Goal: Task Accomplishment & Management: Use online tool/utility

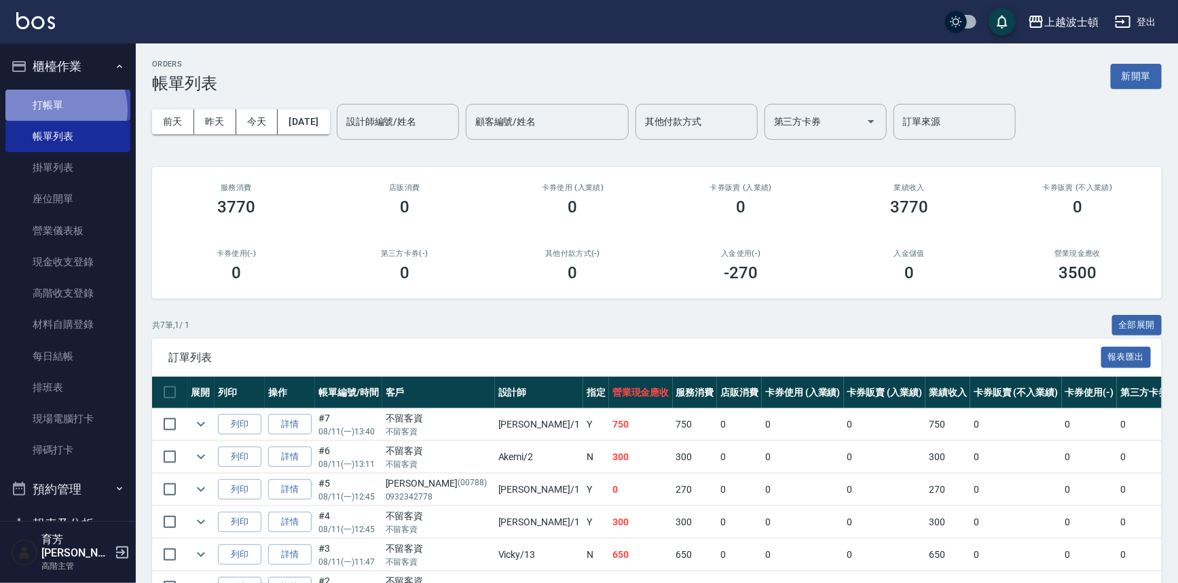
click at [60, 109] on link "打帳單" at bounding box center [67, 105] width 125 height 31
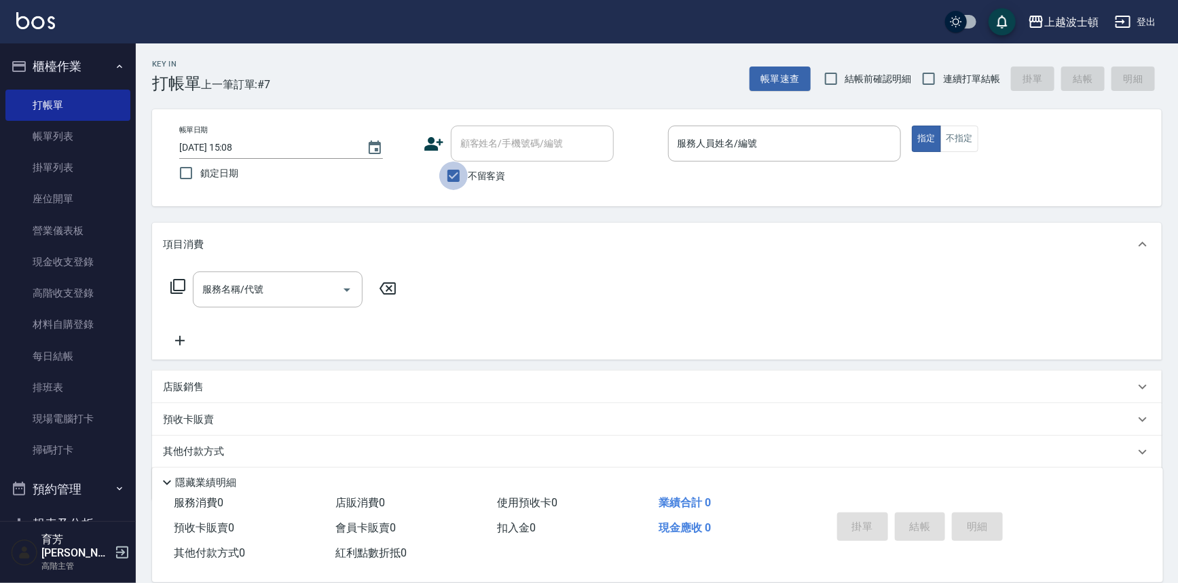
click at [450, 181] on input "不留客資" at bounding box center [453, 176] width 29 height 29
checkbox input "false"
click at [707, 149] on input "服務人員姓名/編號" at bounding box center [784, 144] width 221 height 24
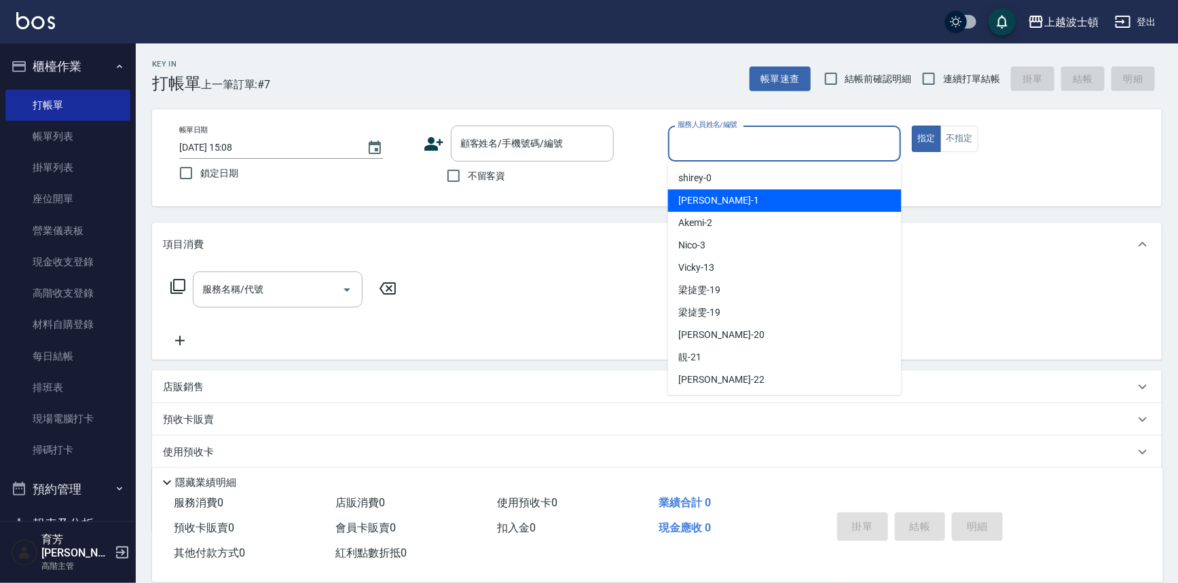
click at [712, 195] on div "麥可 -1" at bounding box center [785, 200] width 234 height 22
type input "麥可-1"
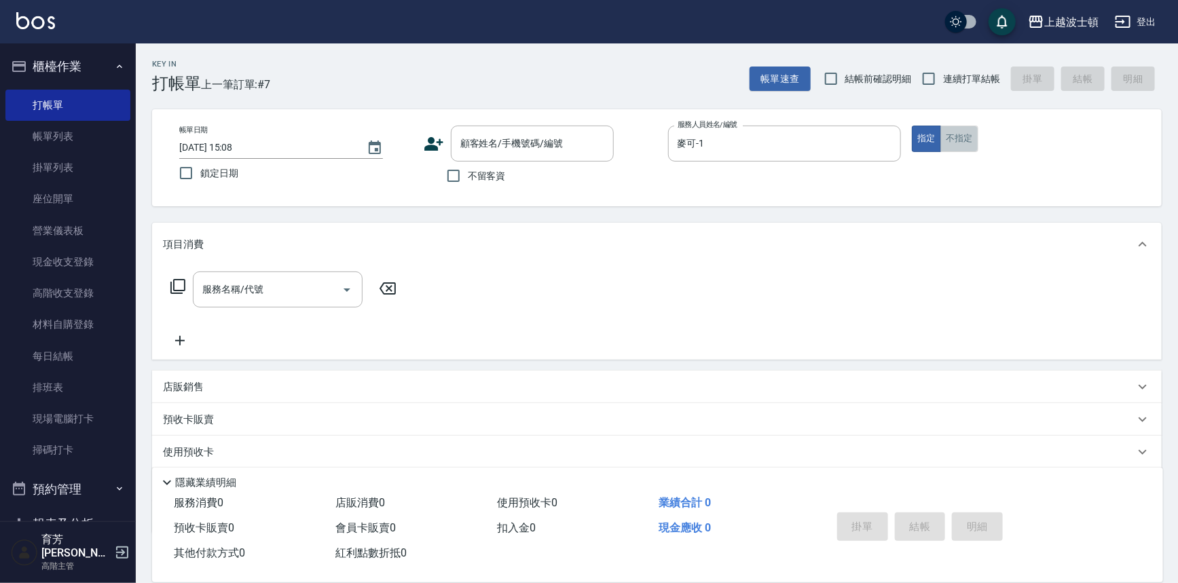
click at [948, 141] on button "不指定" at bounding box center [959, 139] width 38 height 26
click at [511, 177] on div "不留客資" at bounding box center [519, 176] width 190 height 29
click at [464, 170] on input "不留客資" at bounding box center [453, 176] width 29 height 29
checkbox input "true"
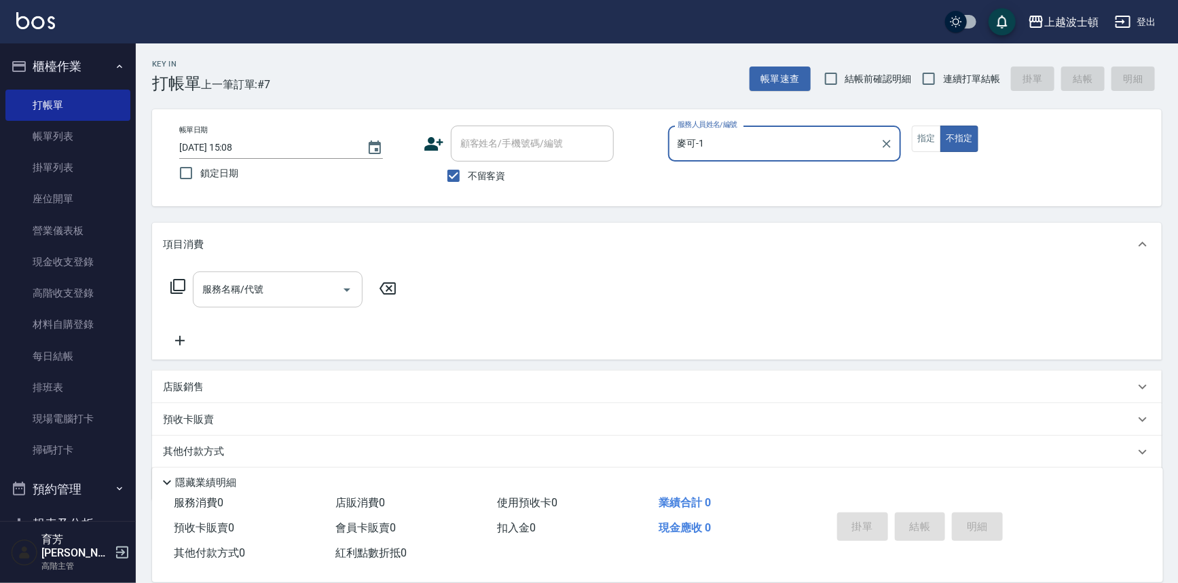
click at [274, 290] on input "服務名稱/代號" at bounding box center [267, 290] width 137 height 24
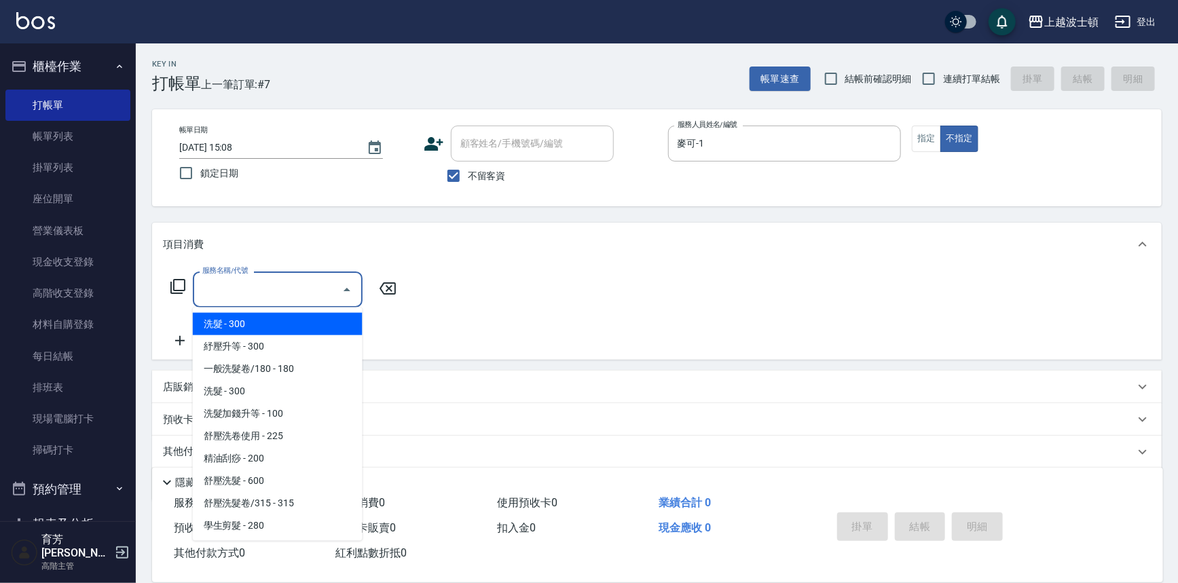
click at [268, 325] on span "洗髮 - 300" at bounding box center [278, 324] width 170 height 22
type input "洗髮(201)"
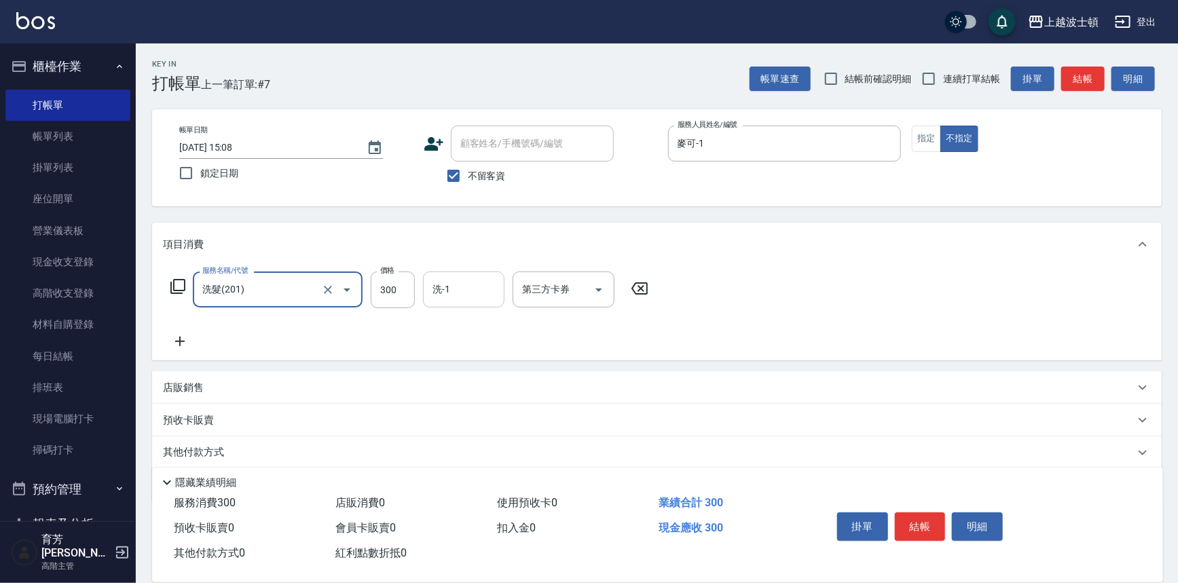
click at [469, 289] on input "洗-1" at bounding box center [463, 290] width 69 height 24
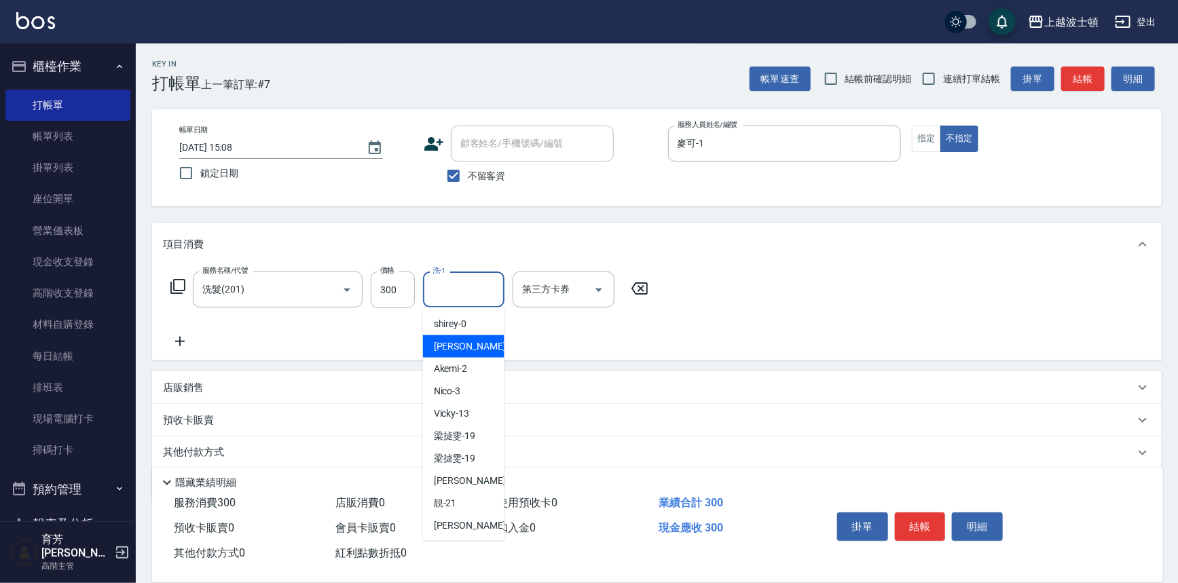
click at [462, 347] on div "麥可 -1" at bounding box center [463, 346] width 81 height 22
type input "麥可-1"
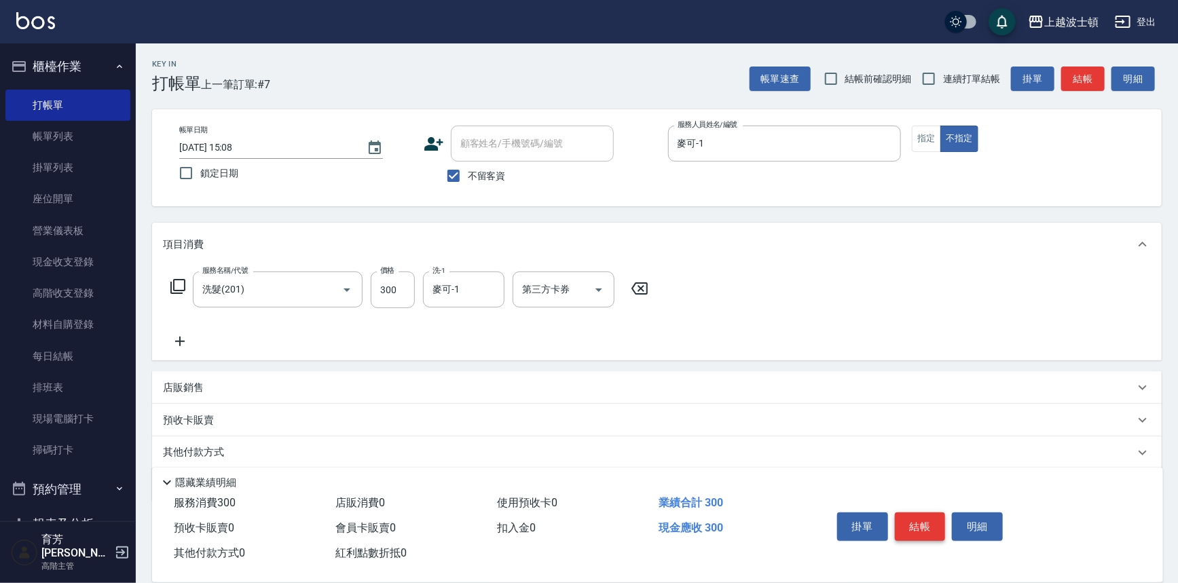
click at [919, 538] on div "掛單 結帳 明細" at bounding box center [920, 528] width 177 height 43
click at [919, 525] on button "結帳" at bounding box center [920, 527] width 51 height 29
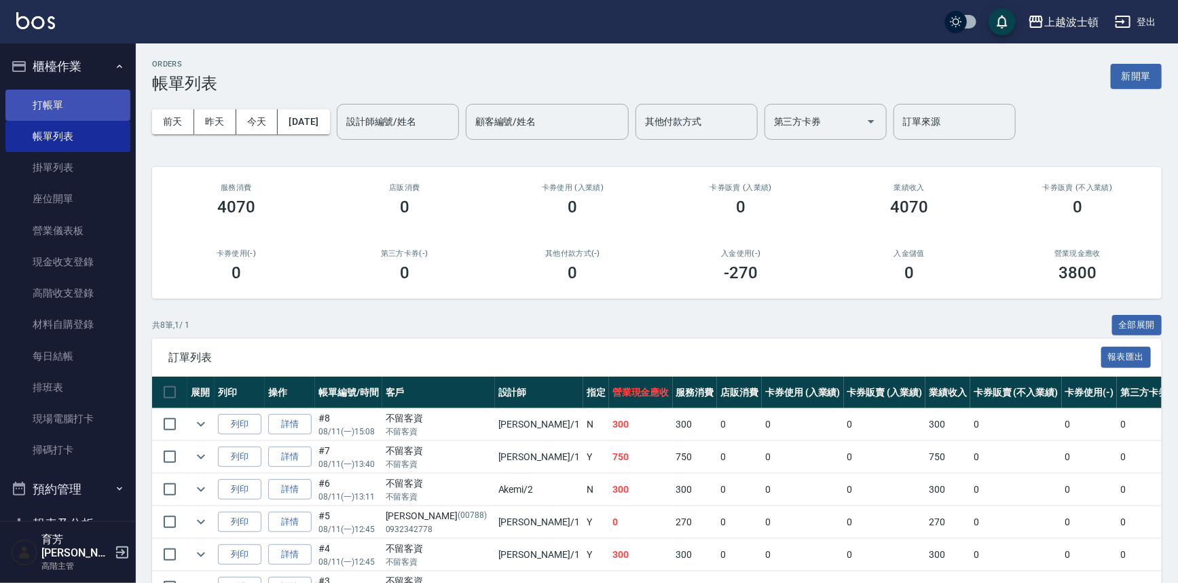
click at [54, 98] on link "打帳單" at bounding box center [67, 105] width 125 height 31
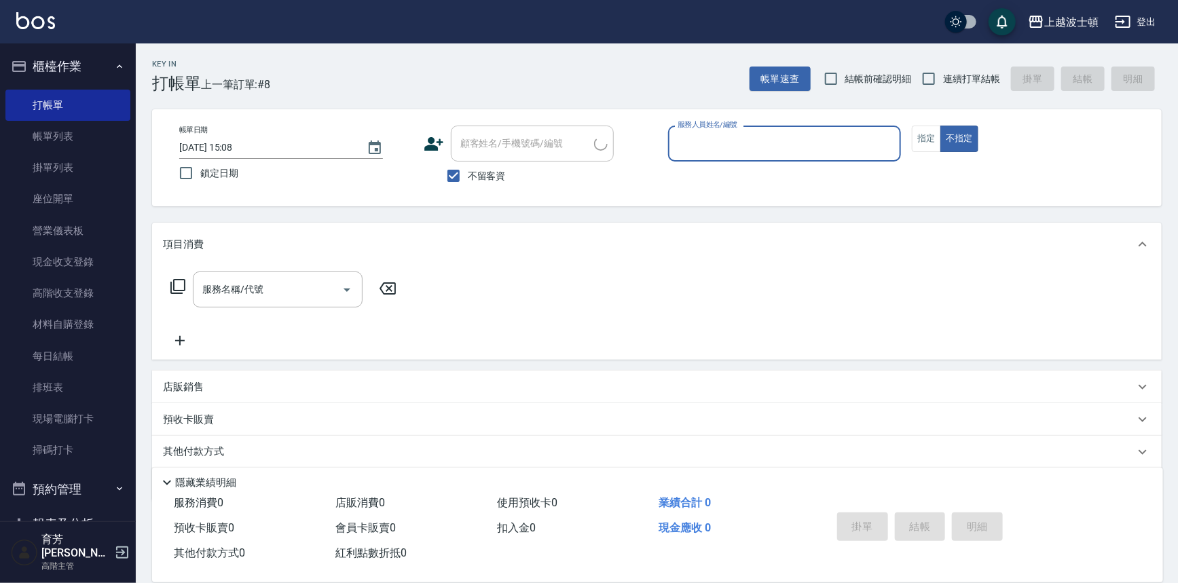
click at [758, 138] on input "服務人員姓名/編號" at bounding box center [784, 144] width 221 height 24
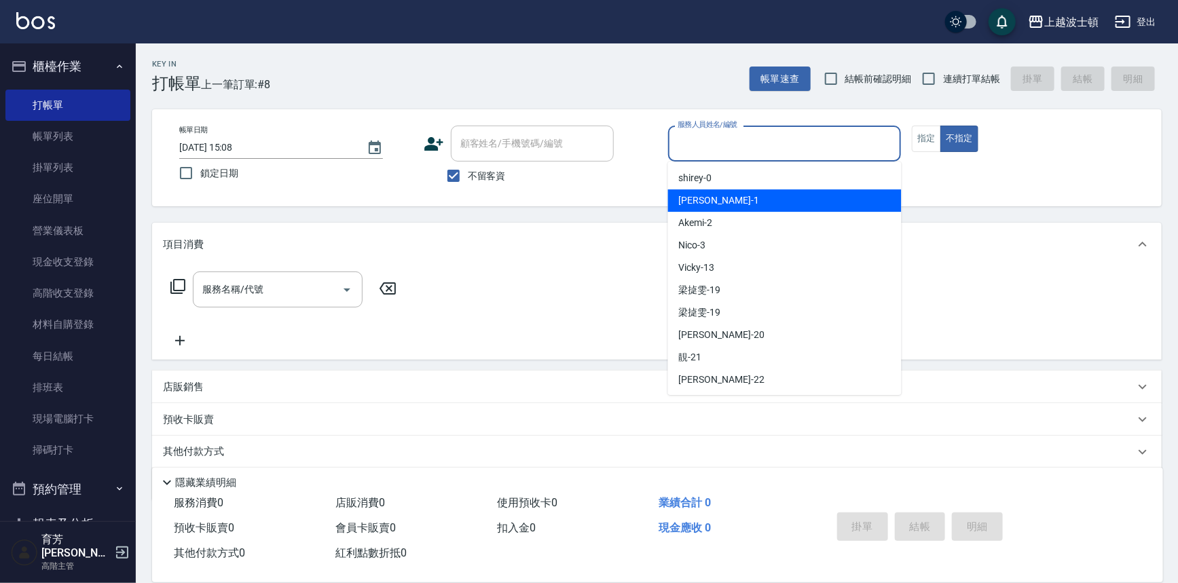
click at [739, 201] on div "麥可 -1" at bounding box center [785, 200] width 234 height 22
type input "麥可-1"
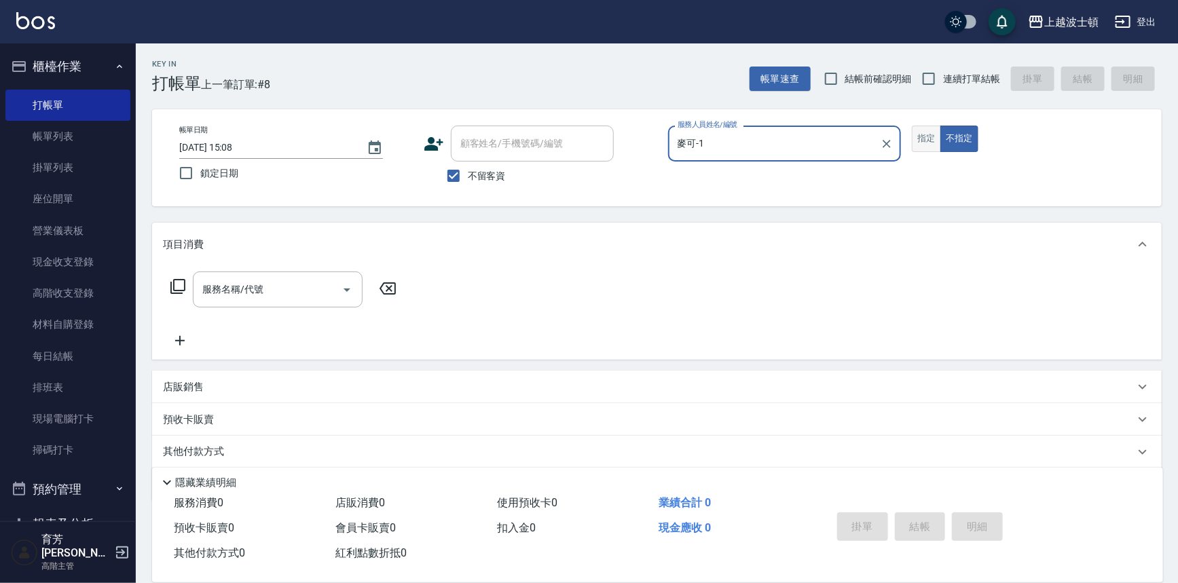
click at [925, 135] on button "指定" at bounding box center [926, 139] width 29 height 26
click at [273, 282] on input "服務名稱/代號" at bounding box center [267, 290] width 137 height 24
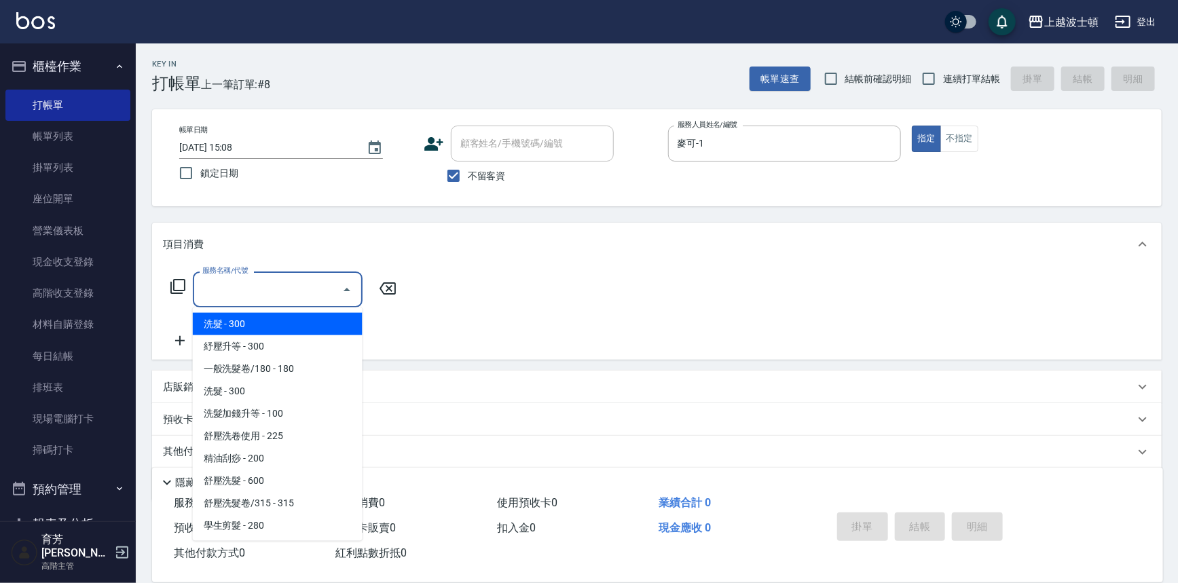
click at [274, 327] on span "洗髮 - 300" at bounding box center [278, 324] width 170 height 22
type input "洗髮(201)"
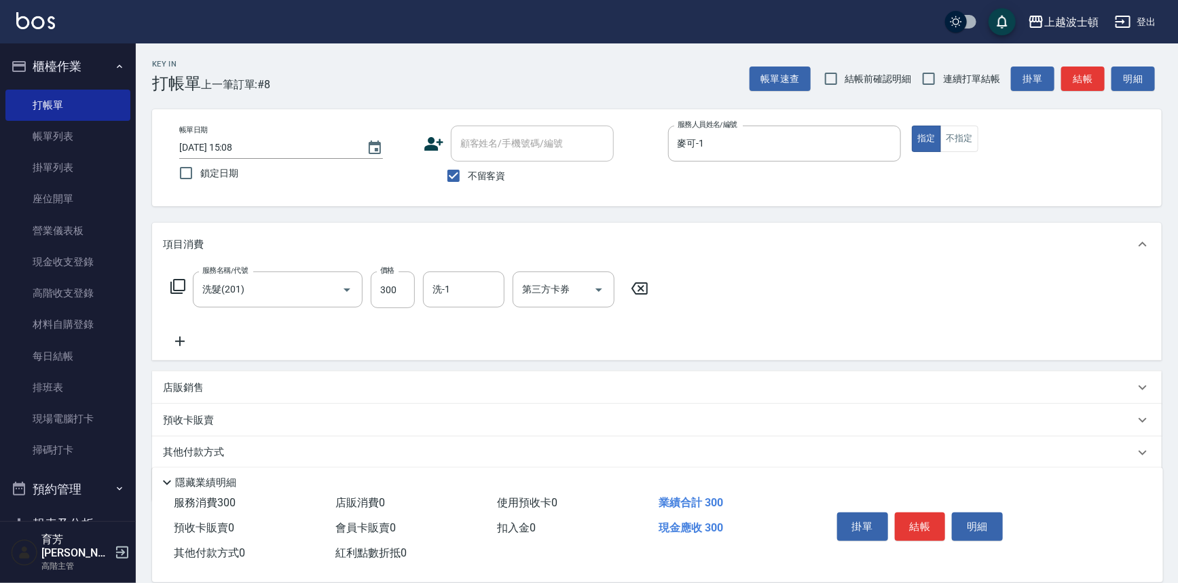
click at [181, 342] on icon at bounding box center [180, 341] width 34 height 16
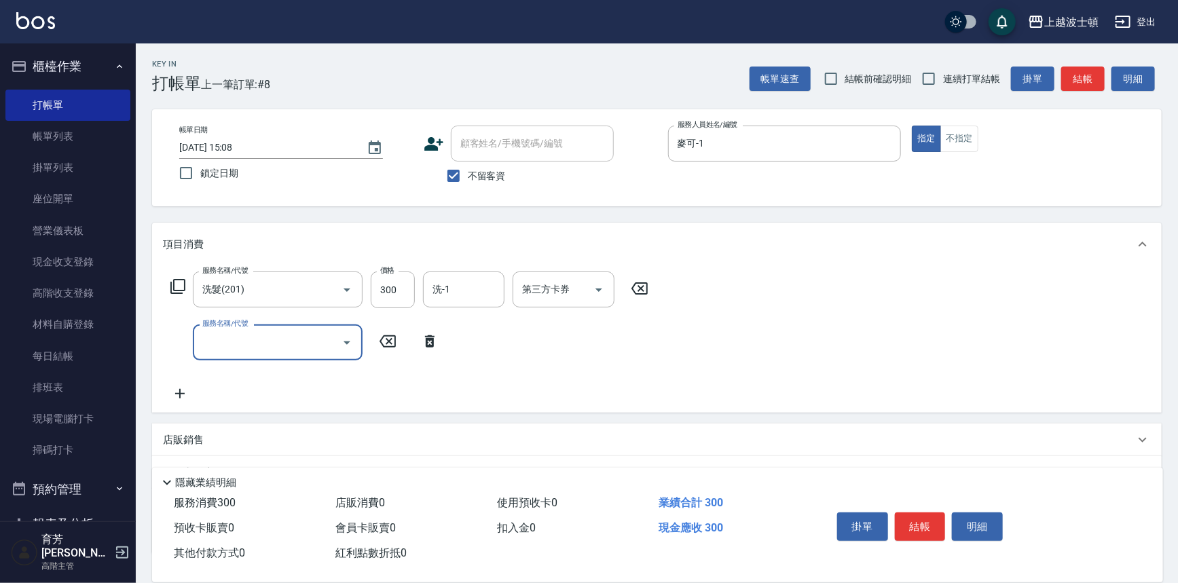
drag, startPoint x: 238, startPoint y: 344, endPoint x: 241, endPoint y: 329, distance: 15.2
click at [238, 343] on input "服務名稱/代號" at bounding box center [267, 343] width 137 height 24
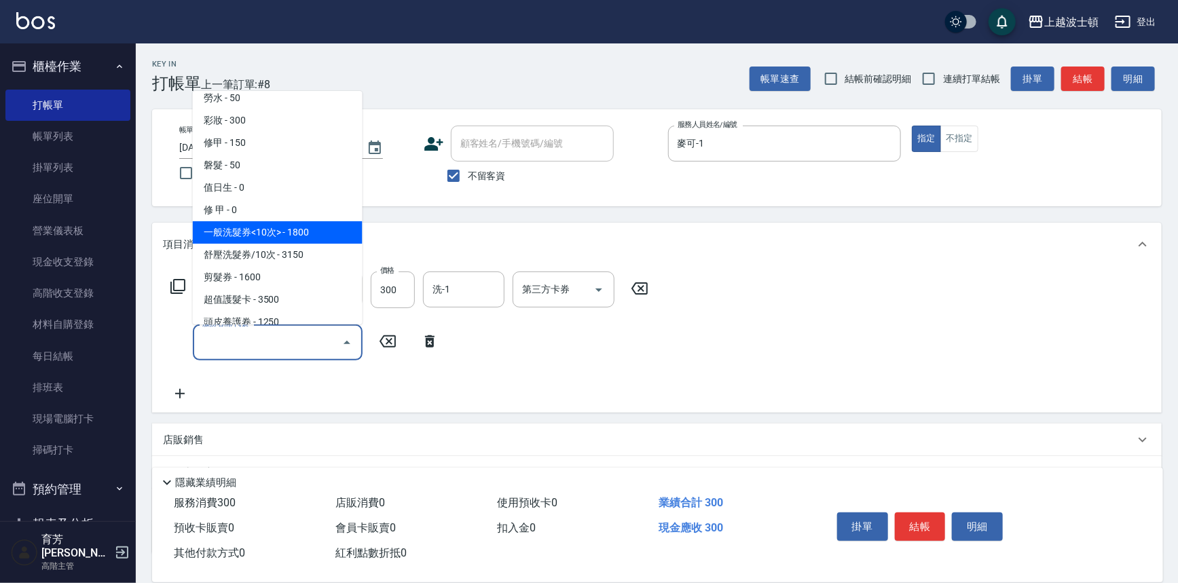
scroll to position [2093, 0]
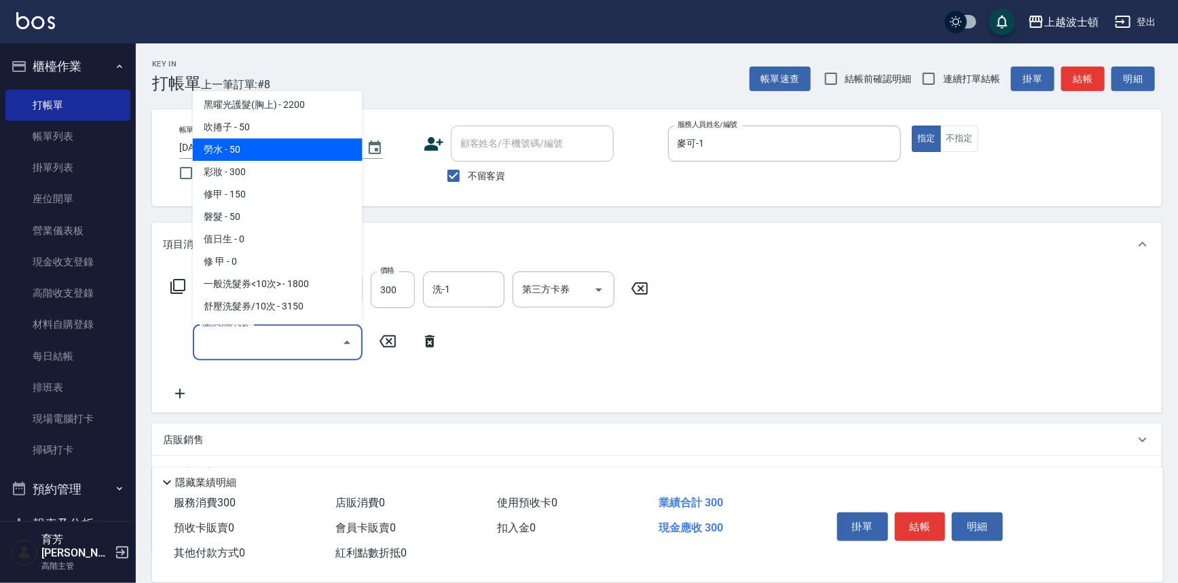
click at [268, 147] on span "勞水 - 50" at bounding box center [278, 150] width 170 height 22
type input "勞水(804)"
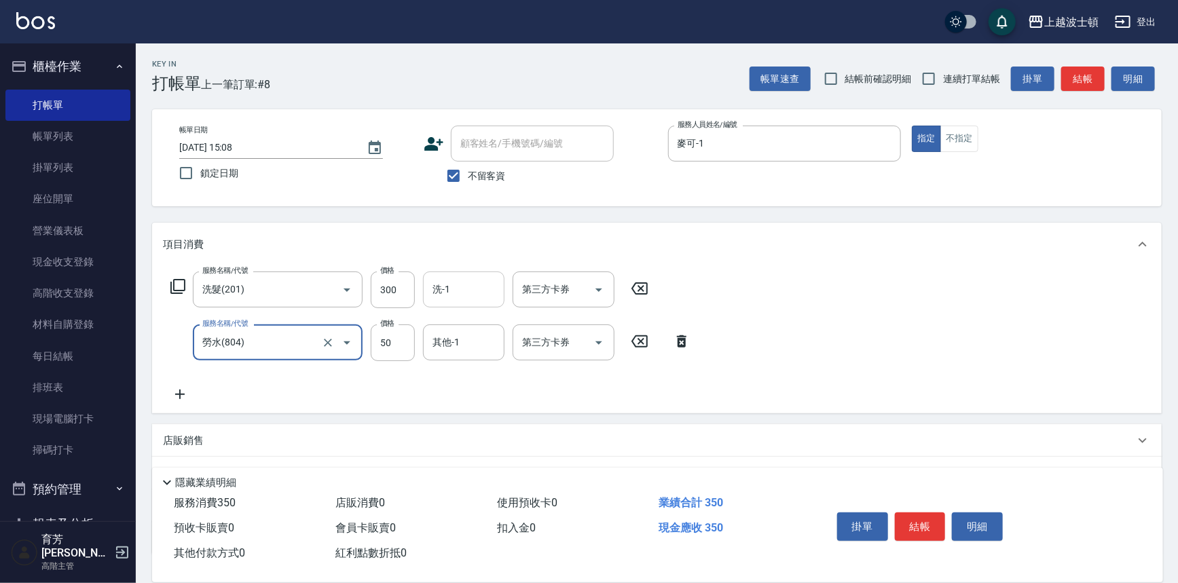
drag, startPoint x: 453, startPoint y: 288, endPoint x: 435, endPoint y: 288, distance: 18.3
click at [454, 288] on input "洗-1" at bounding box center [463, 290] width 69 height 24
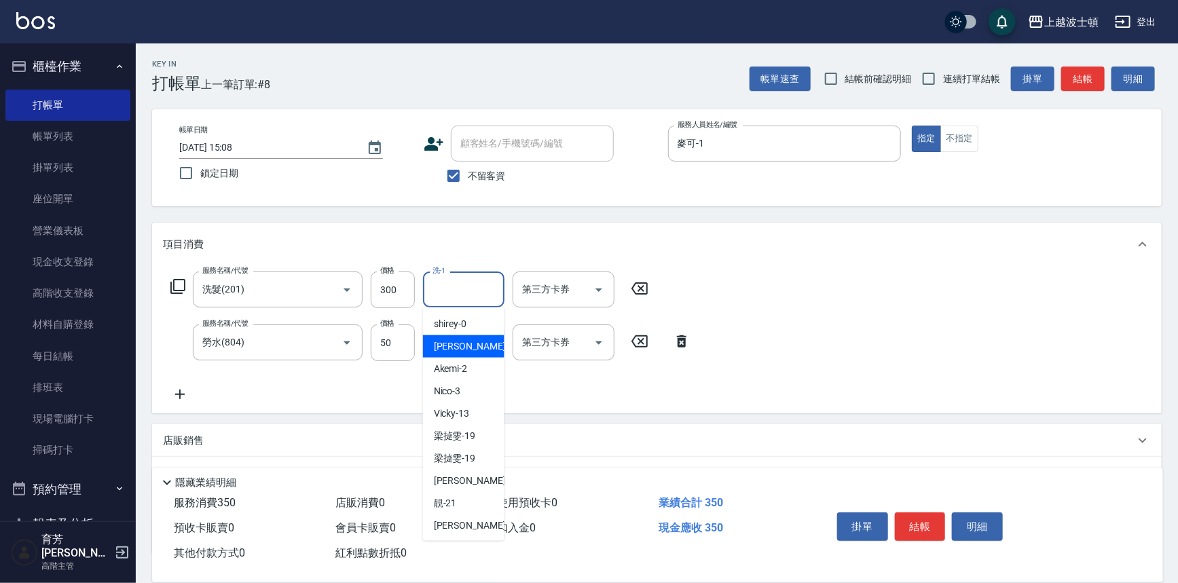
click at [456, 340] on span "麥可 -1" at bounding box center [474, 347] width 80 height 14
type input "麥可-1"
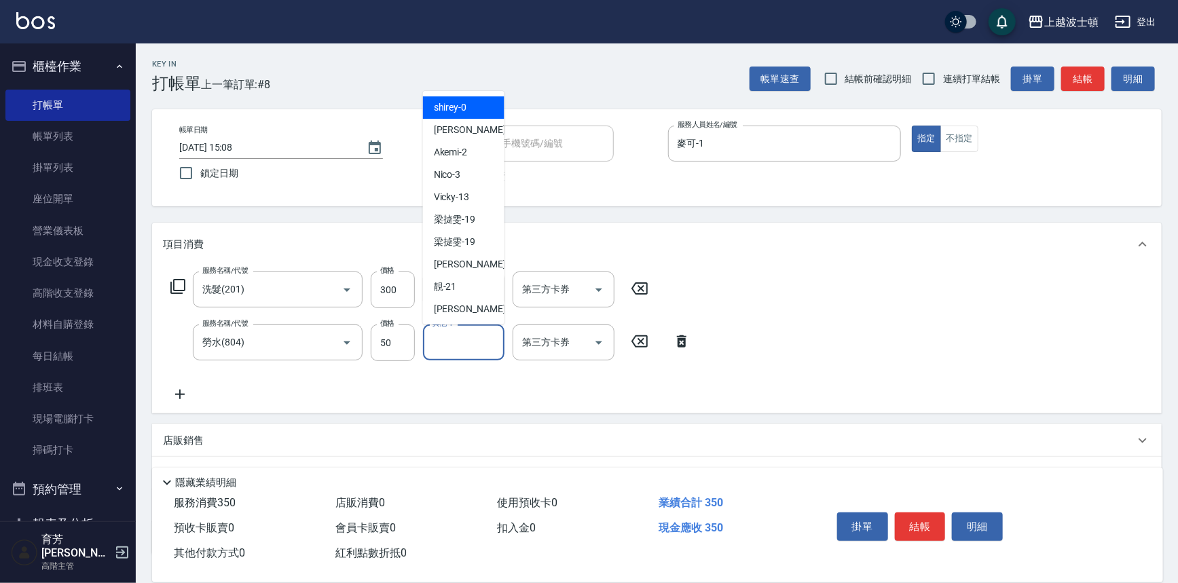
drag, startPoint x: 455, startPoint y: 340, endPoint x: 462, endPoint y: 236, distance: 104.1
click at [456, 336] on input "其他-1" at bounding box center [463, 343] width 69 height 24
drag, startPoint x: 466, startPoint y: 131, endPoint x: 678, endPoint y: 299, distance: 270.2
click at [486, 132] on div "麥可 -1" at bounding box center [463, 130] width 81 height 22
type input "麥可-1"
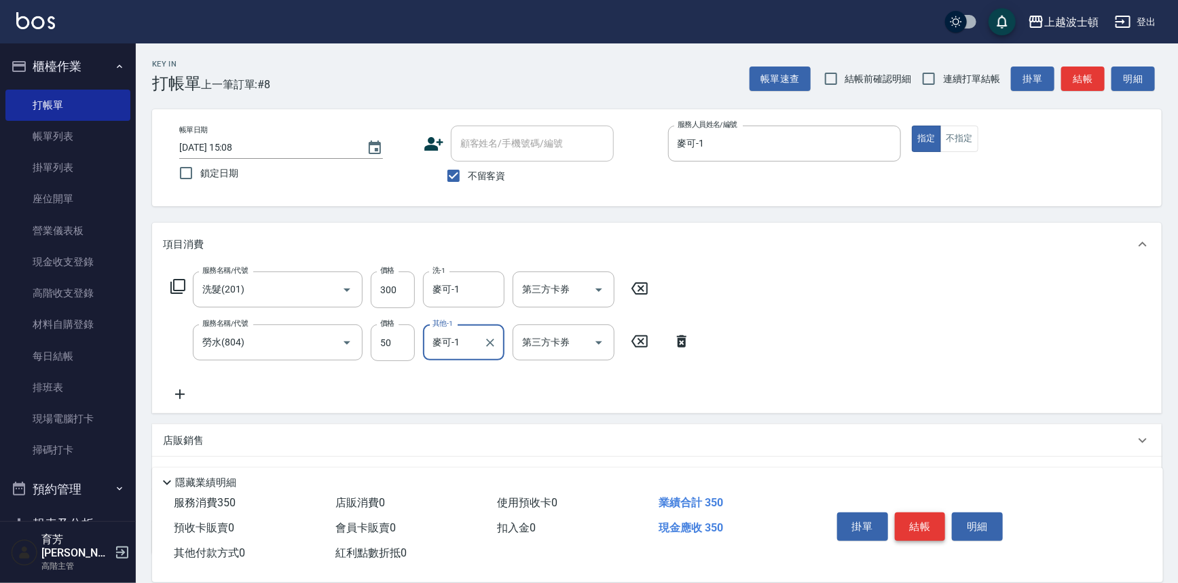
click at [923, 523] on button "結帳" at bounding box center [920, 527] width 51 height 29
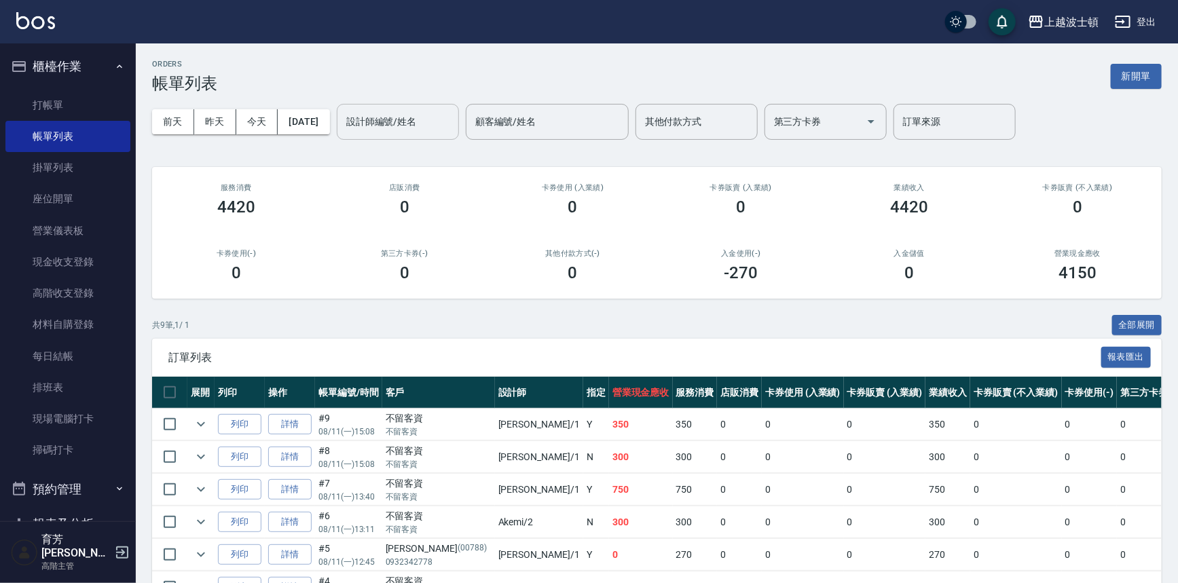
click at [408, 123] on input "設計師編號/姓名" at bounding box center [398, 122] width 110 height 24
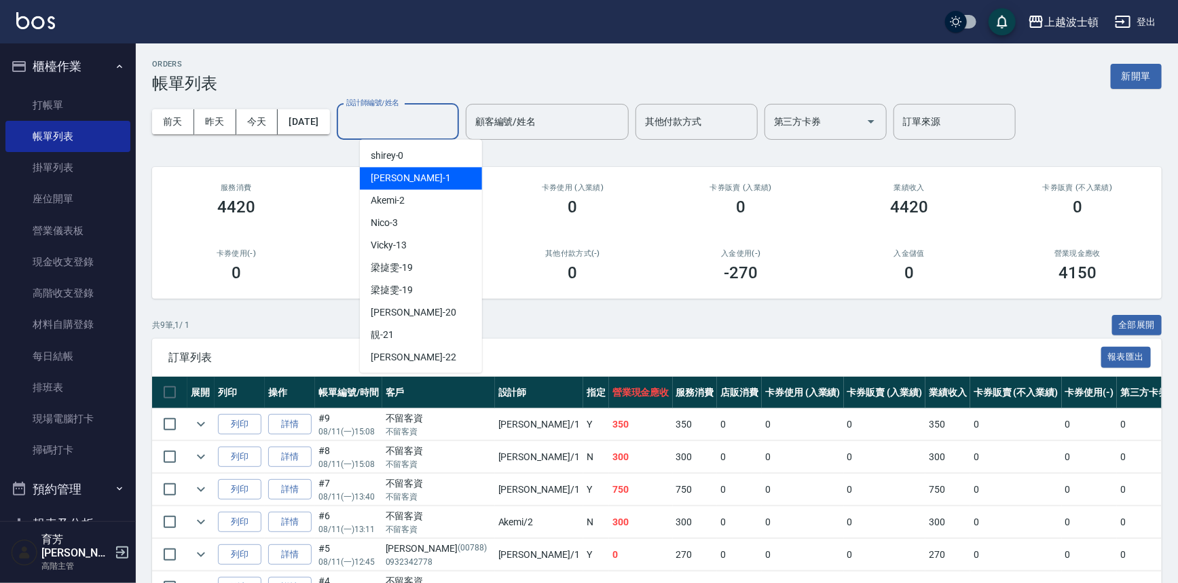
click at [395, 171] on span "麥可 -1" at bounding box center [411, 178] width 80 height 14
type input "麥可-1"
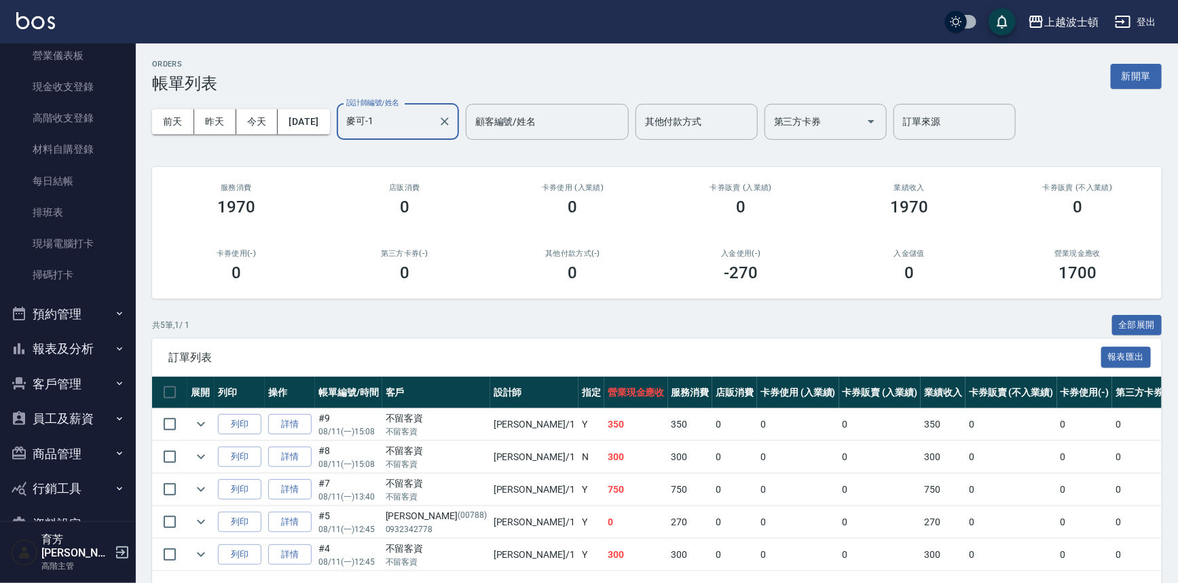
scroll to position [198, 0]
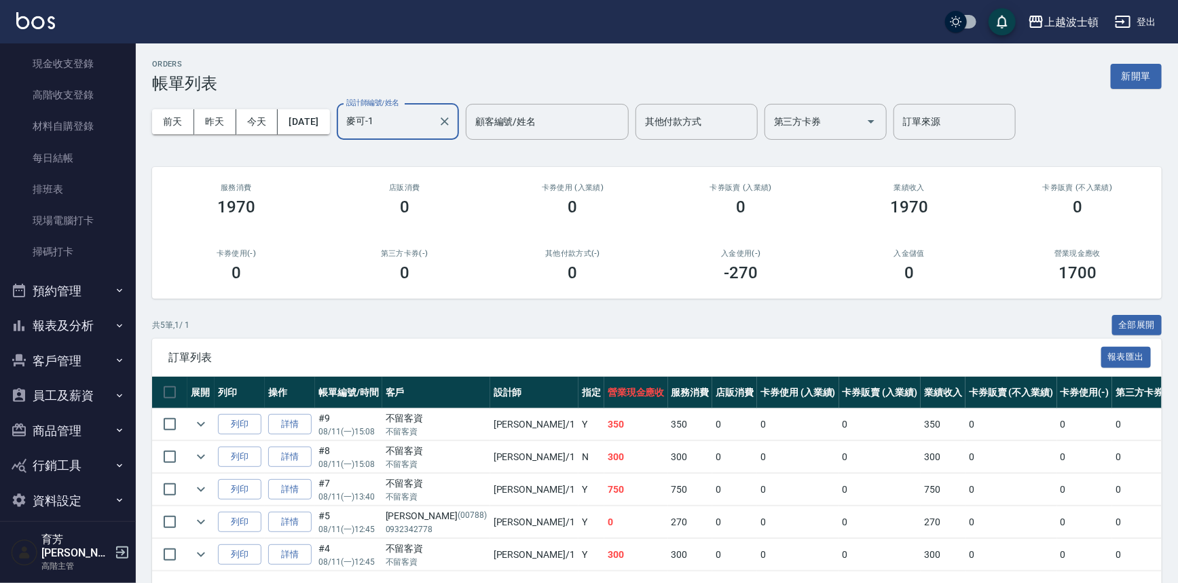
click at [63, 315] on button "報表及分析" at bounding box center [67, 325] width 125 height 35
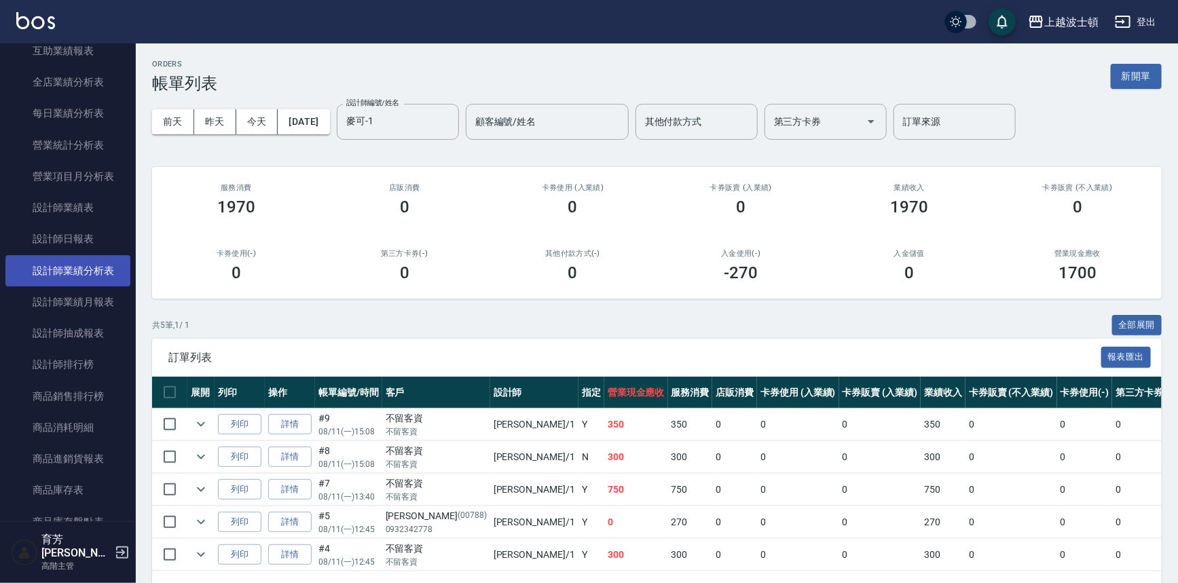
scroll to position [800, 0]
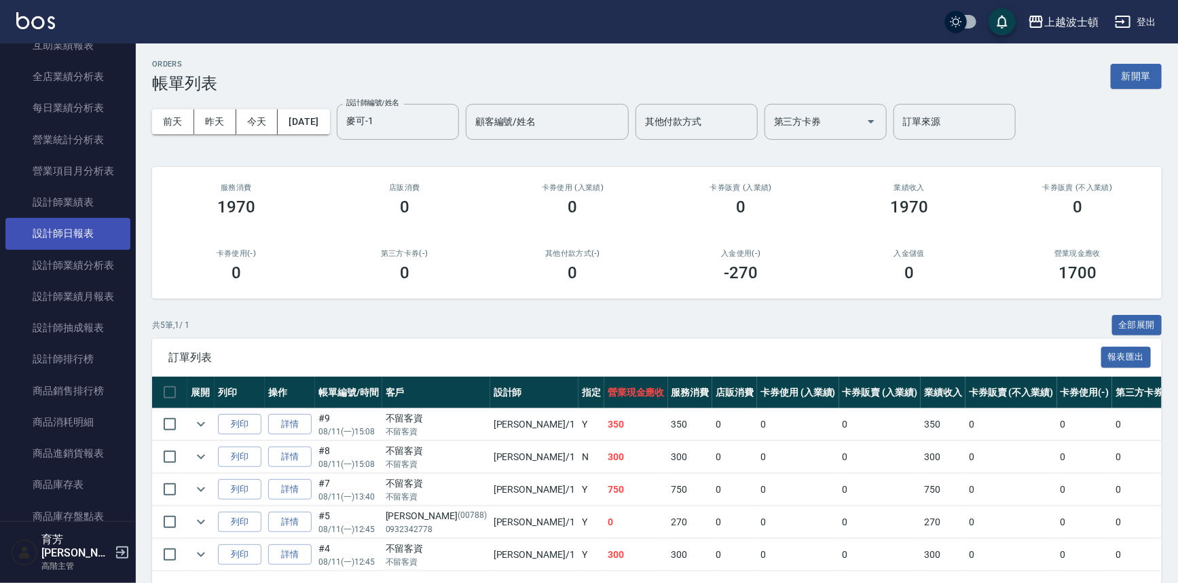
click at [102, 235] on link "設計師日報表" at bounding box center [67, 233] width 125 height 31
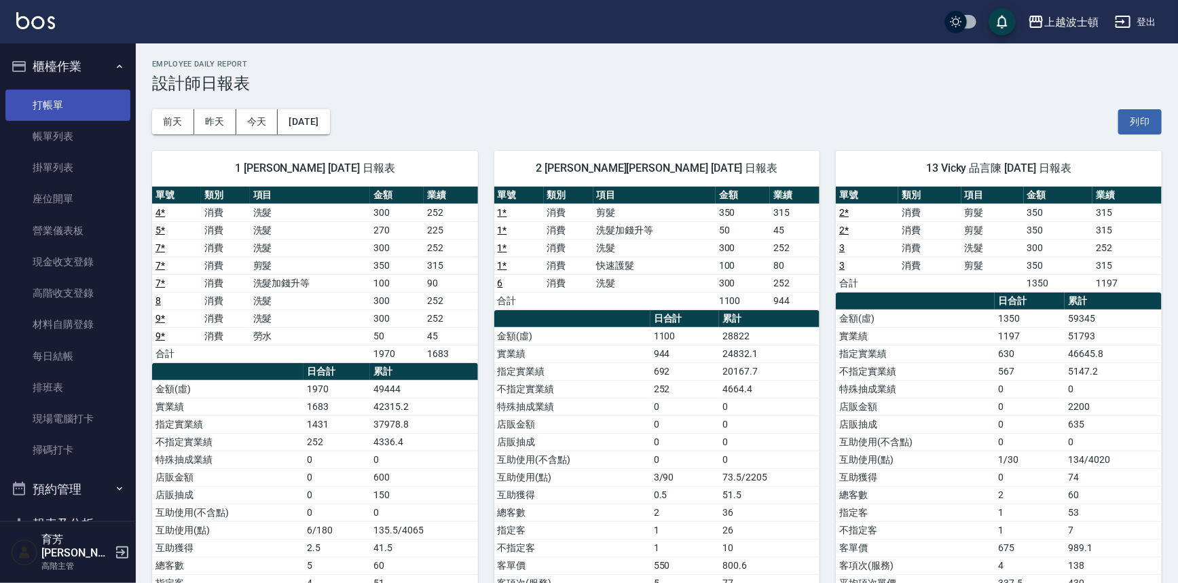
click at [86, 92] on link "打帳單" at bounding box center [67, 105] width 125 height 31
